Goal: Task Accomplishment & Management: Use online tool/utility

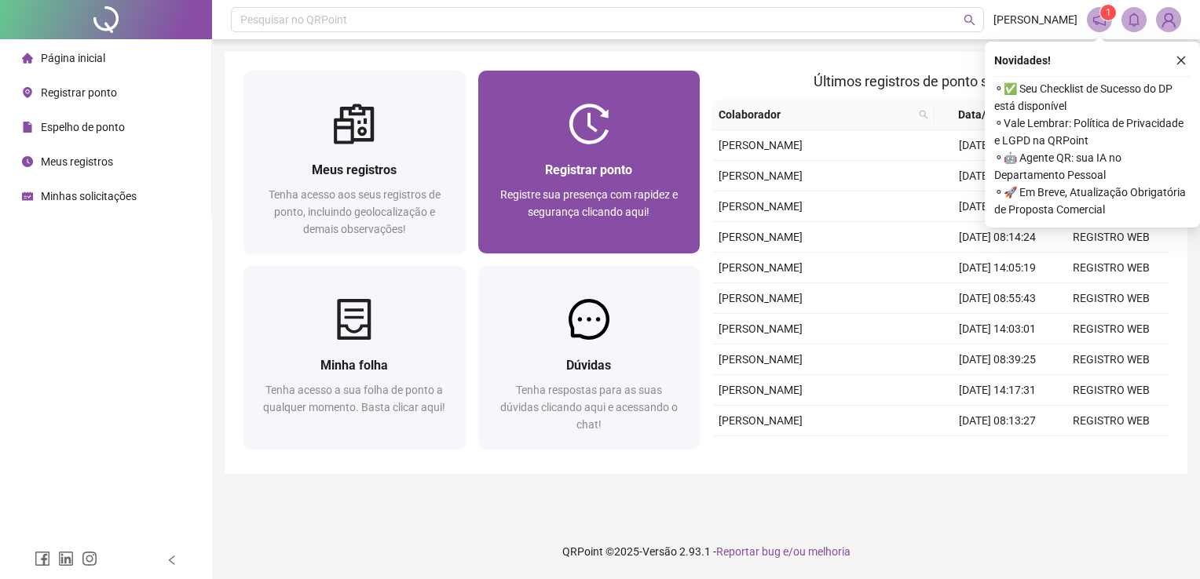
click at [568, 174] on span "Registrar ponto" at bounding box center [588, 170] width 87 height 15
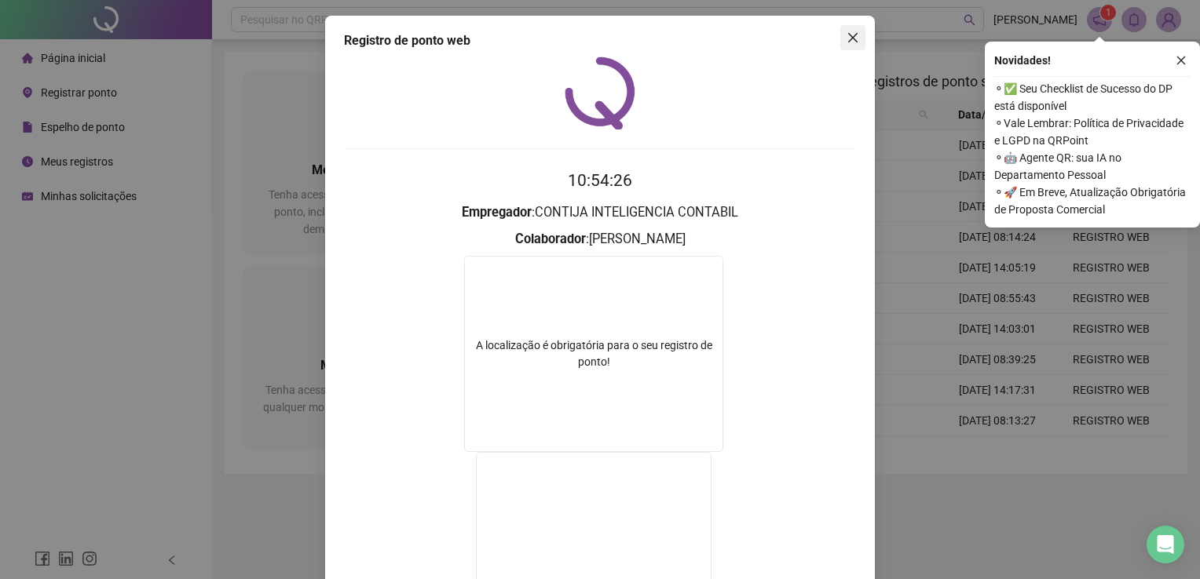
click at [847, 27] on button "Close" at bounding box center [852, 37] width 25 height 25
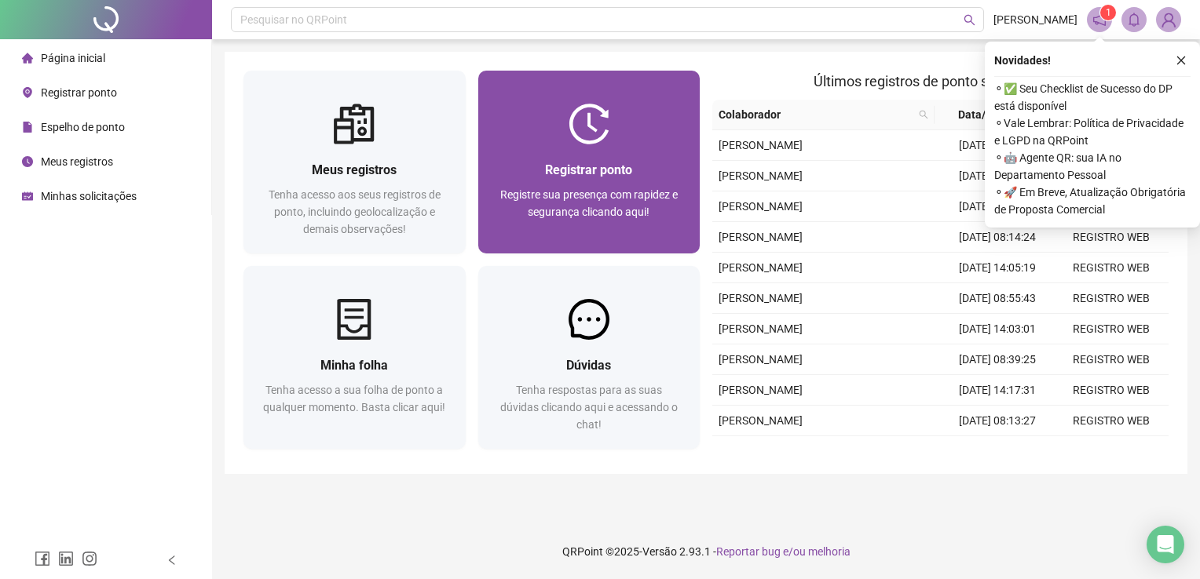
click at [636, 177] on div "Registrar ponto" at bounding box center [589, 170] width 185 height 20
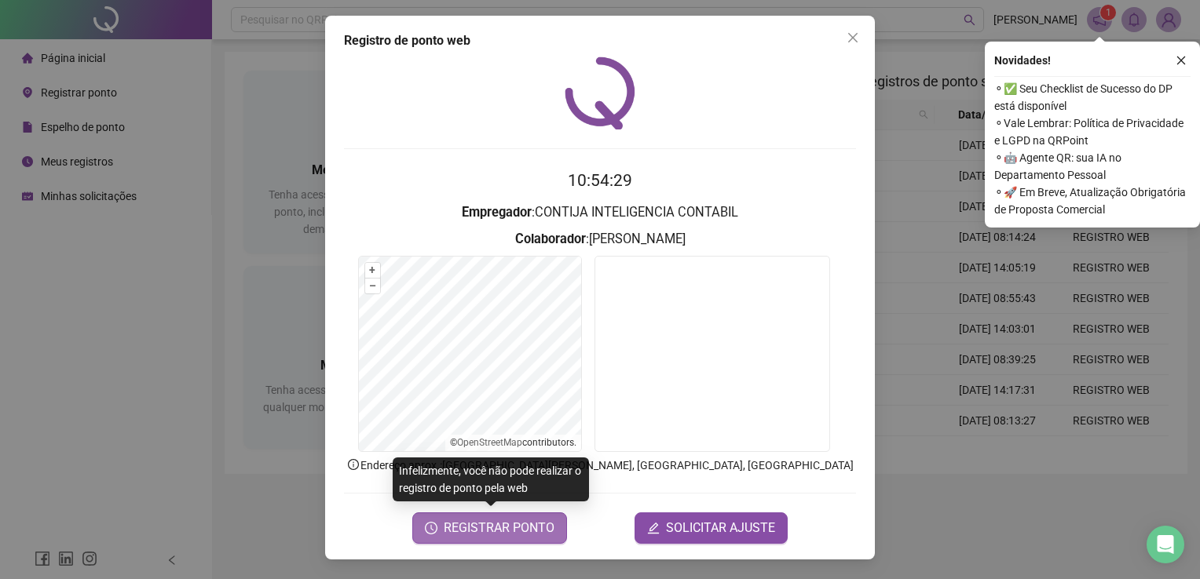
click at [493, 539] on button "REGISTRAR PONTO" at bounding box center [489, 528] width 155 height 31
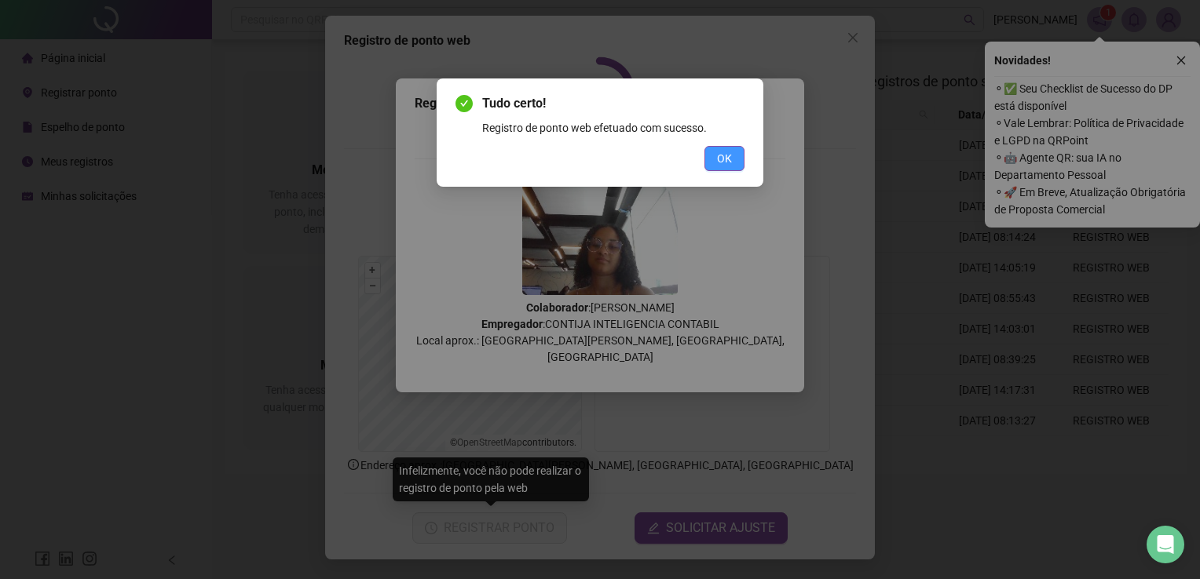
click at [714, 161] on button "OK" at bounding box center [724, 158] width 40 height 25
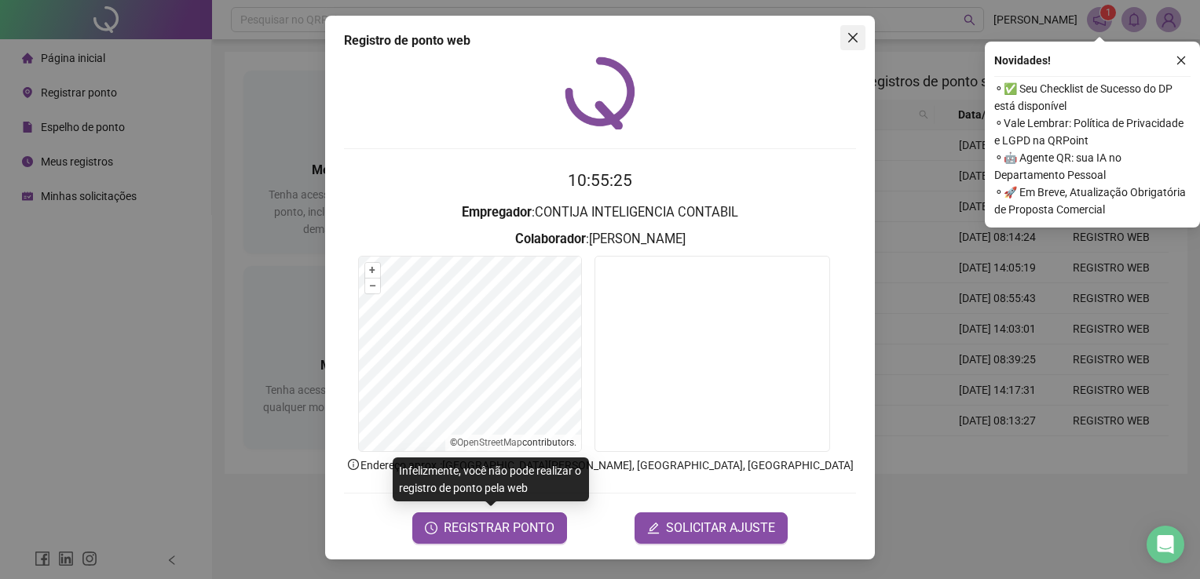
click at [854, 38] on icon "close" at bounding box center [852, 37] width 13 height 13
